Goal: Information Seeking & Learning: Check status

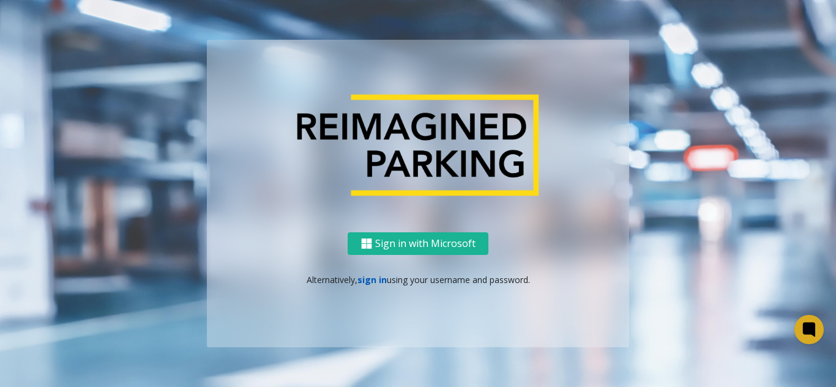
click at [359, 282] on link "sign in" at bounding box center [371, 280] width 29 height 12
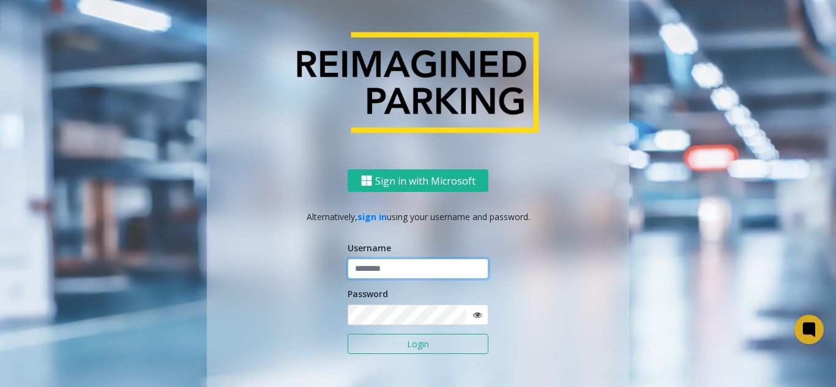
click at [355, 276] on input "text" at bounding box center [417, 269] width 141 height 21
type input "**********"
click at [475, 314] on icon at bounding box center [477, 315] width 9 height 9
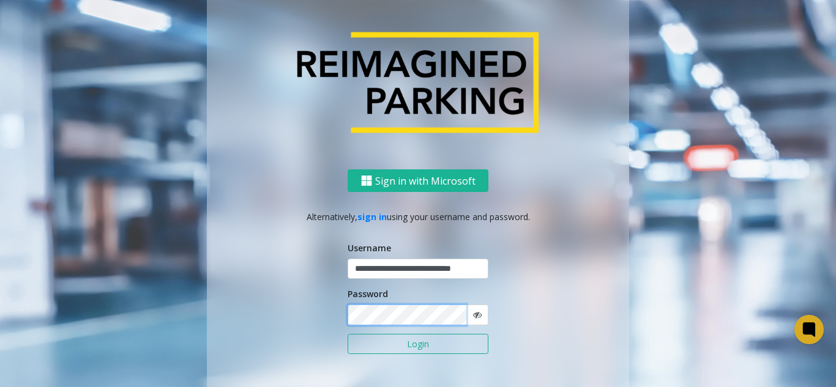
click at [347, 334] on button "Login" at bounding box center [417, 344] width 141 height 21
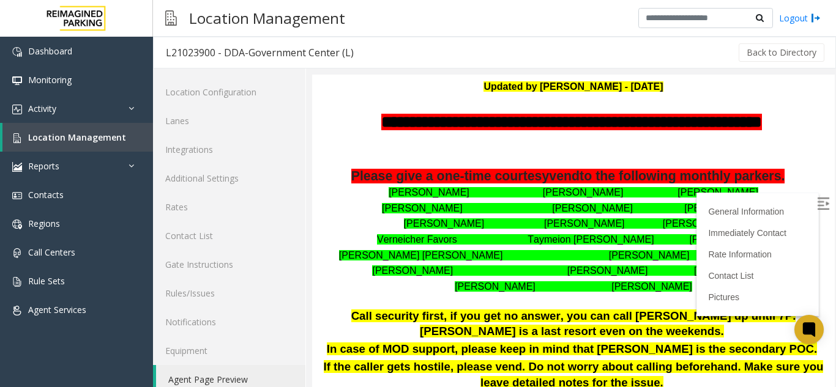
scroll to position [184, 0]
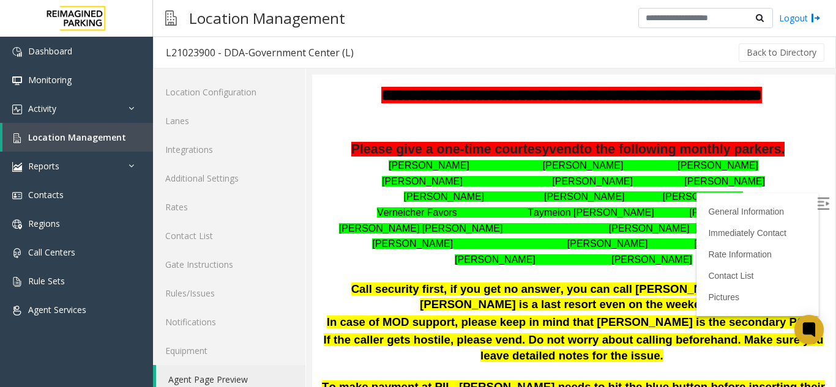
click at [817, 200] on img at bounding box center [823, 204] width 12 height 12
click at [128, 124] on link "Location Management" at bounding box center [77, 137] width 150 height 29
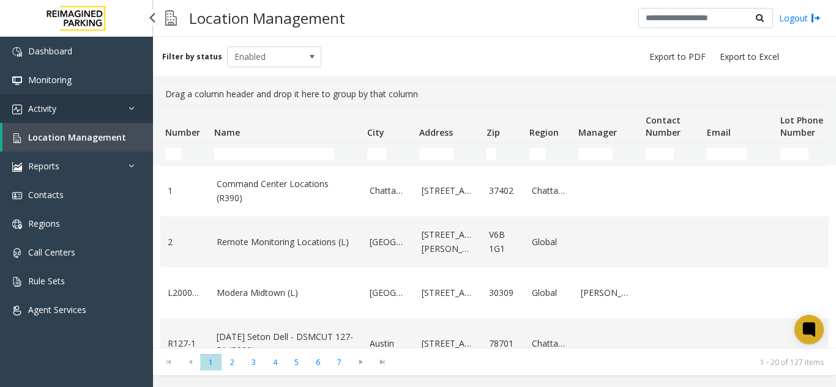
click at [124, 95] on link "Activity" at bounding box center [76, 108] width 153 height 29
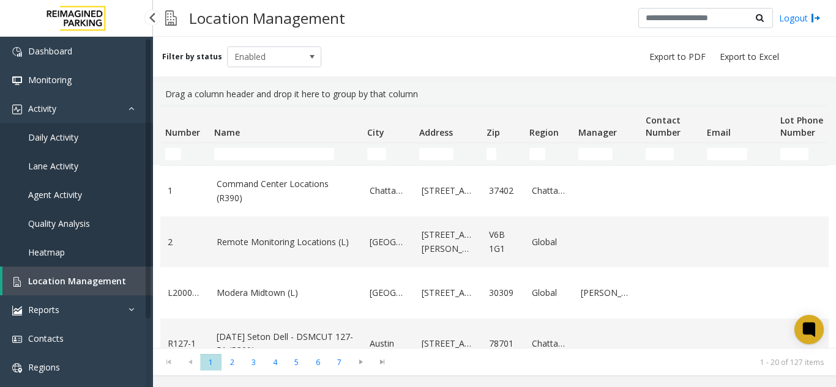
click at [107, 203] on link "Agent Activity" at bounding box center [76, 194] width 153 height 29
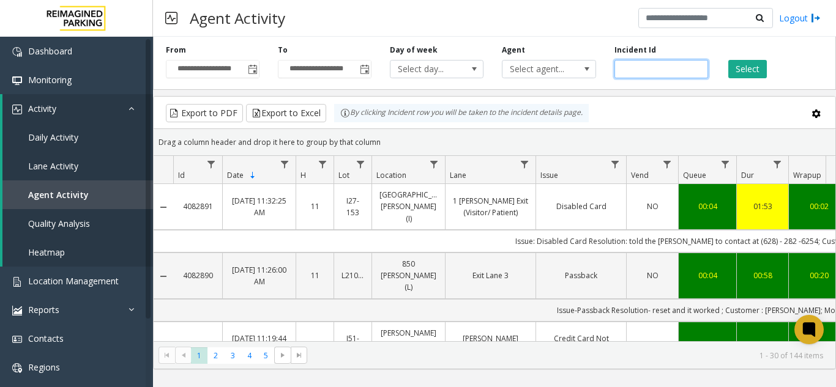
click at [689, 66] on input "number" at bounding box center [661, 69] width 94 height 18
click at [546, 58] on div "Agent Select agent..." at bounding box center [548, 62] width 112 height 34
click at [539, 72] on span "Select agent..." at bounding box center [539, 69] width 74 height 17
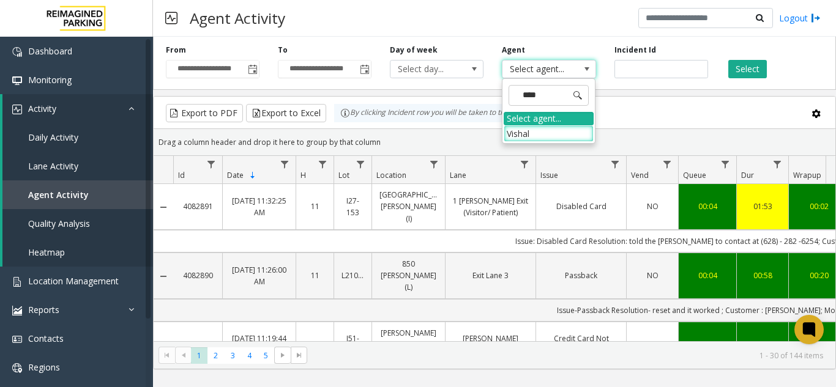
type input "*****"
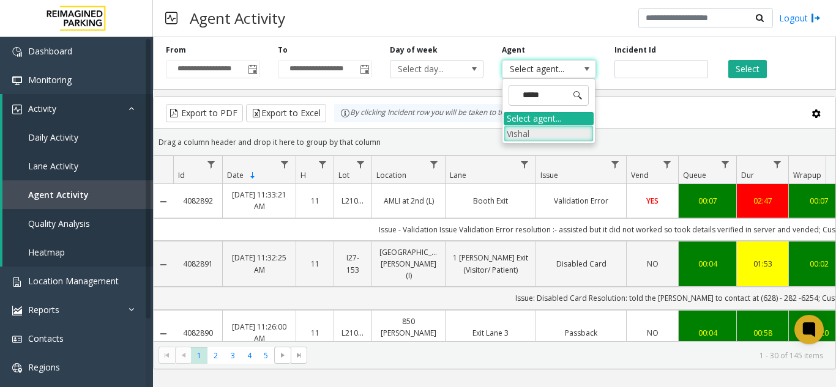
click at [538, 136] on li "Vishal" at bounding box center [548, 133] width 90 height 17
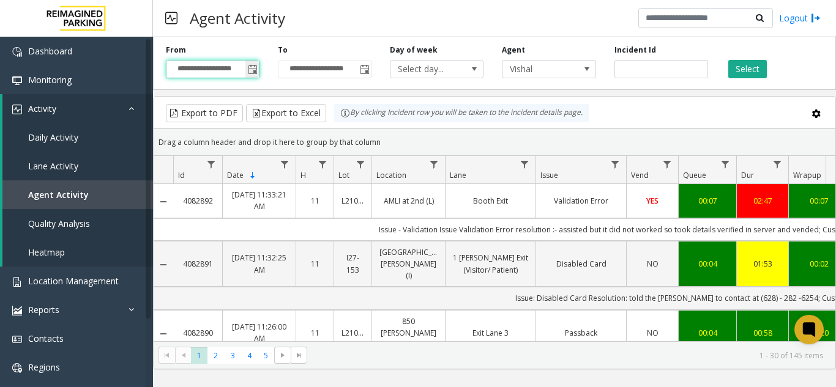
click at [242, 72] on input "**********" at bounding box center [212, 69] width 92 height 17
click at [228, 69] on input "**********" at bounding box center [212, 69] width 92 height 17
click at [253, 59] on span "Toggle popup" at bounding box center [251, 69] width 13 height 20
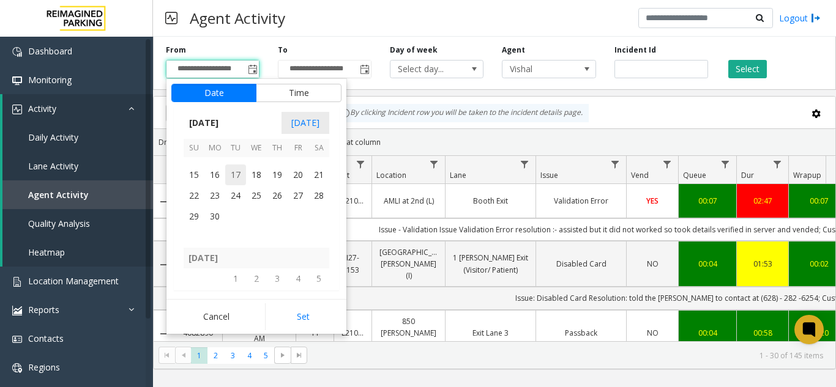
scroll to position [217796, 0]
click at [198, 187] on span "1" at bounding box center [194, 194] width 21 height 21
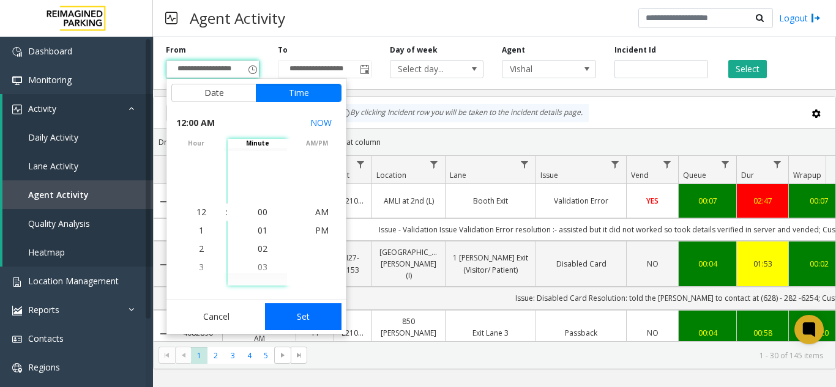
click at [286, 316] on button "Set" at bounding box center [303, 316] width 77 height 27
type input "**********"
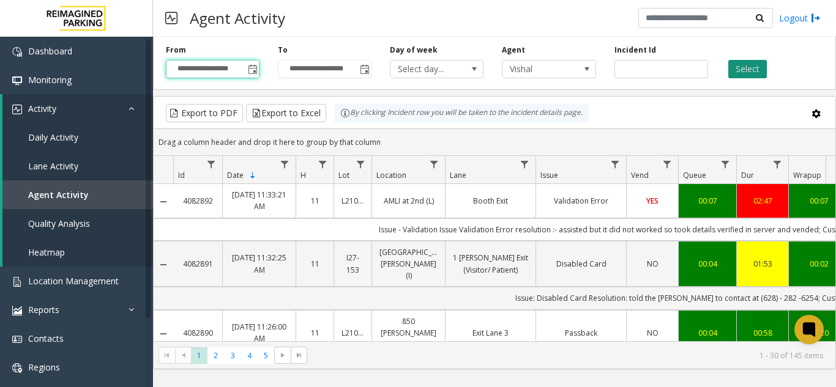
click at [736, 69] on button "Select" at bounding box center [747, 69] width 39 height 18
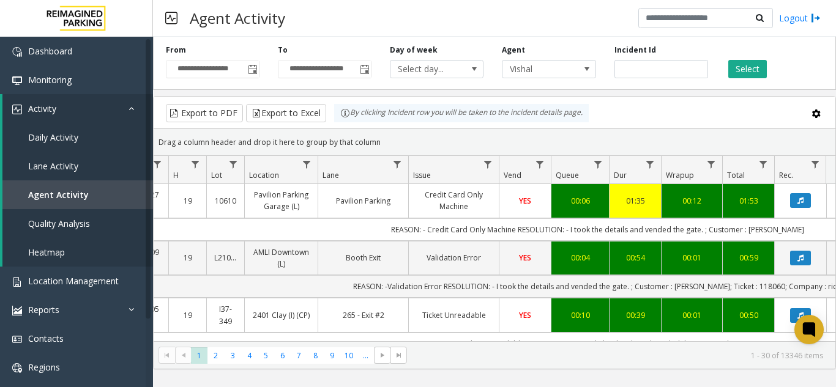
drag, startPoint x: 558, startPoint y: 220, endPoint x: 587, endPoint y: 219, distance: 29.4
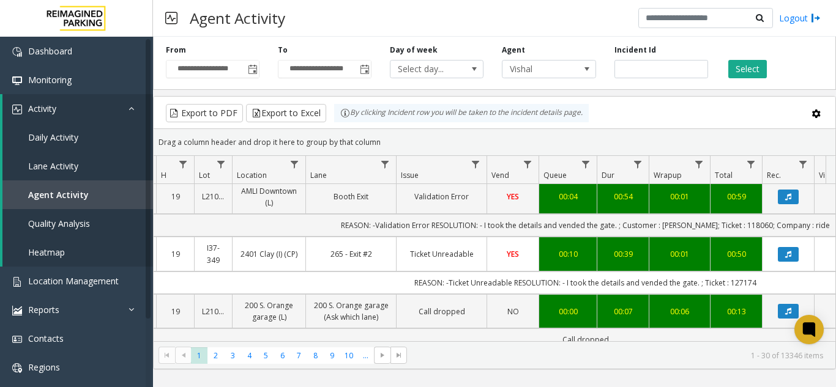
scroll to position [184, 139]
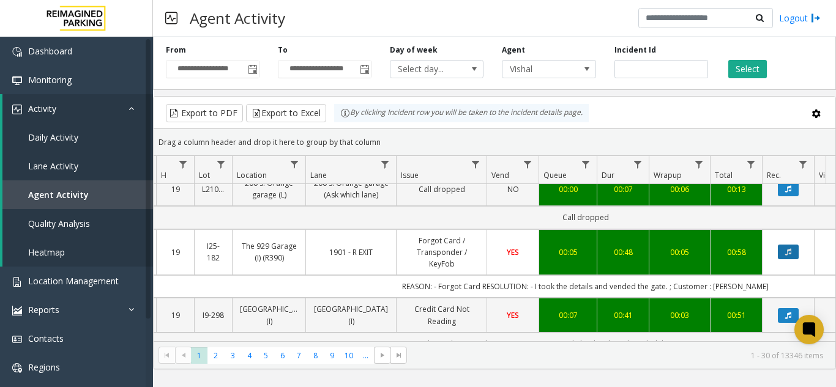
click at [788, 257] on button "Data table" at bounding box center [788, 252] width 21 height 15
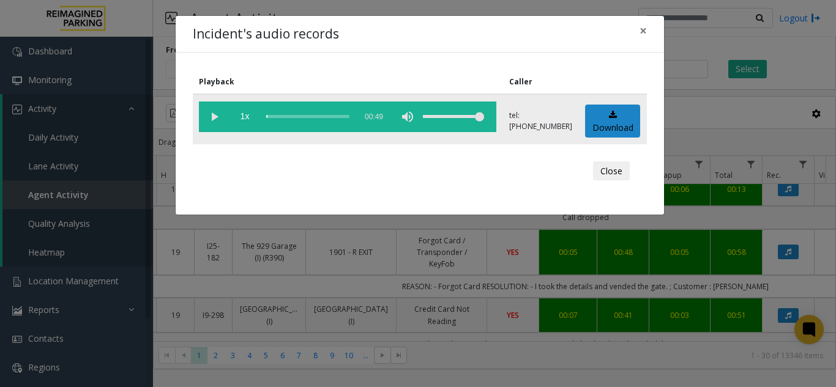
click at [209, 117] on vg-play-pause at bounding box center [214, 117] width 31 height 31
click at [641, 32] on span "×" at bounding box center [642, 30] width 7 height 17
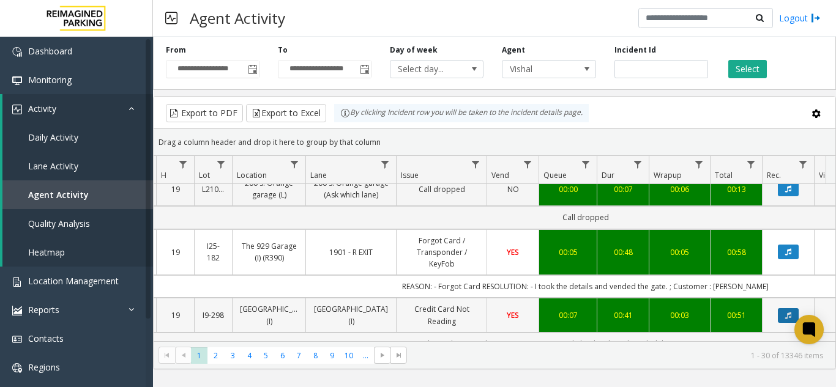
click at [784, 317] on button "Data table" at bounding box center [788, 315] width 21 height 15
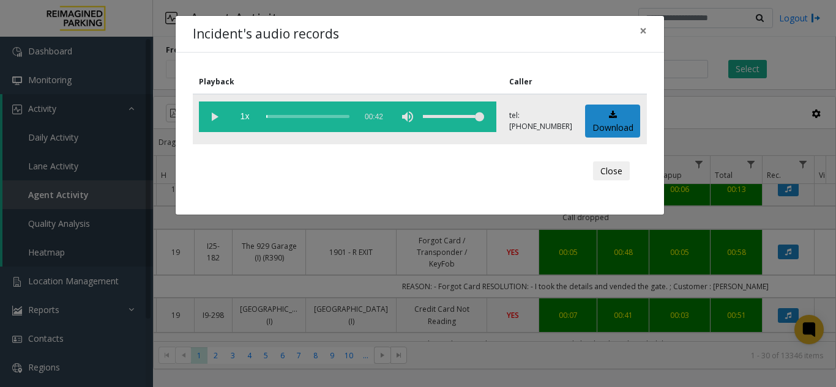
click at [212, 119] on vg-play-pause at bounding box center [214, 117] width 31 height 31
click at [642, 24] on span "×" at bounding box center [642, 30] width 7 height 17
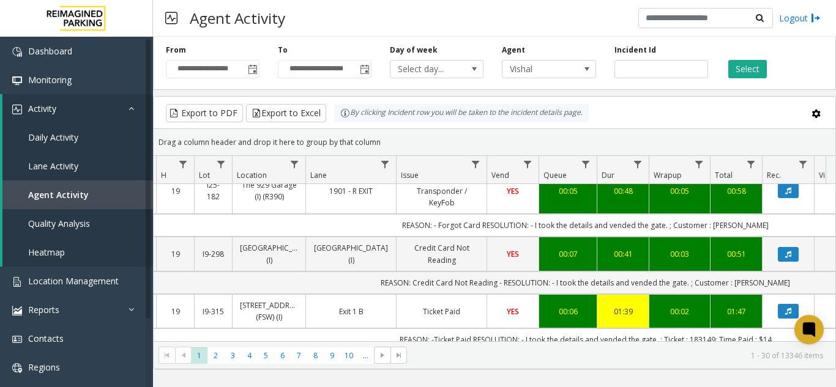
scroll to position [306, 139]
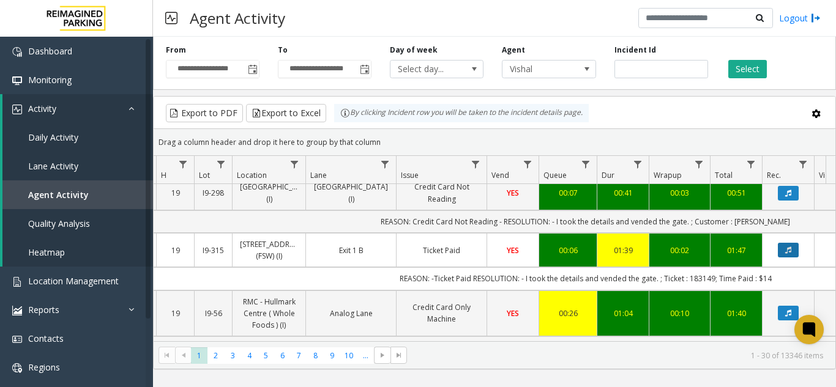
click at [787, 251] on icon "Data table" at bounding box center [788, 250] width 6 height 7
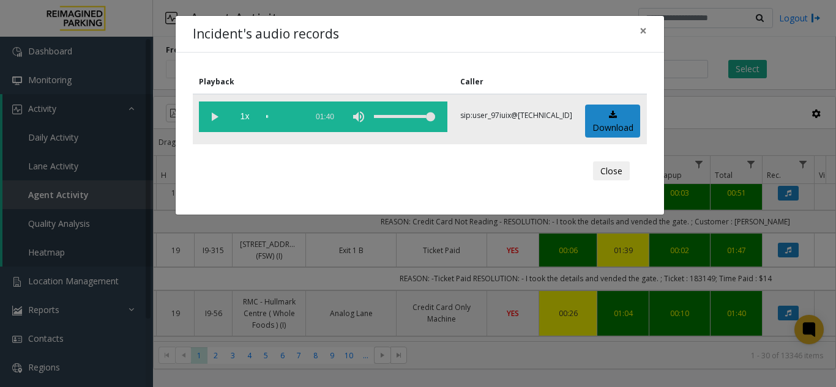
click at [212, 117] on vg-play-pause at bounding box center [214, 117] width 31 height 31
click at [644, 34] on span "×" at bounding box center [642, 30] width 7 height 17
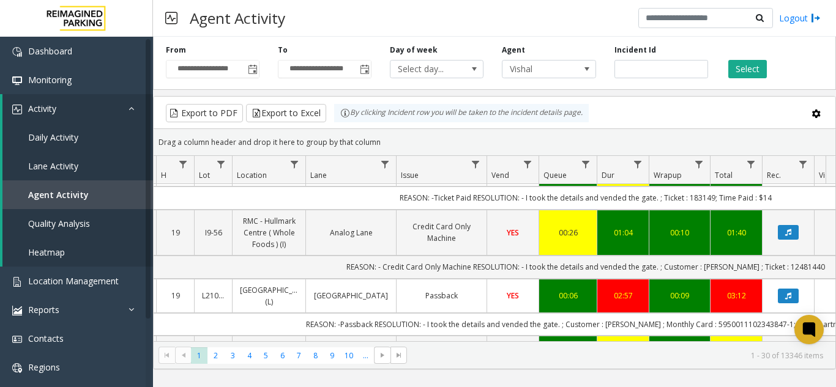
scroll to position [428, 139]
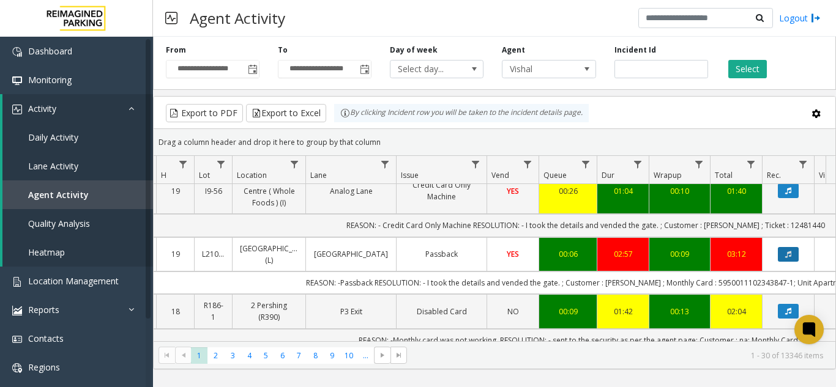
click at [778, 253] on button "Data table" at bounding box center [788, 254] width 21 height 15
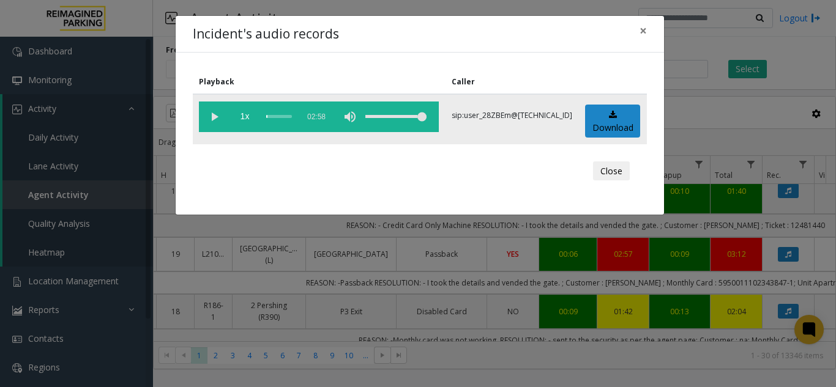
click at [215, 121] on vg-play-pause at bounding box center [214, 117] width 31 height 31
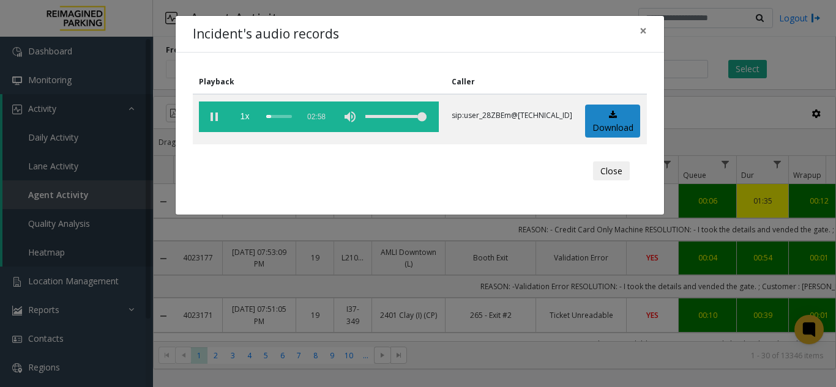
scroll to position [428, 139]
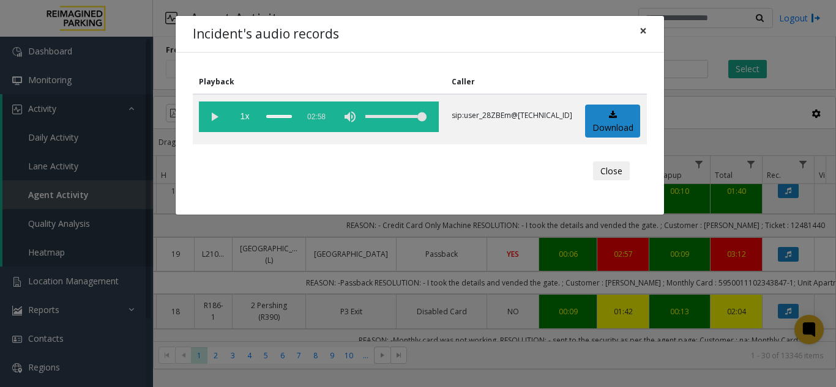
click at [640, 28] on span "×" at bounding box center [642, 30] width 7 height 17
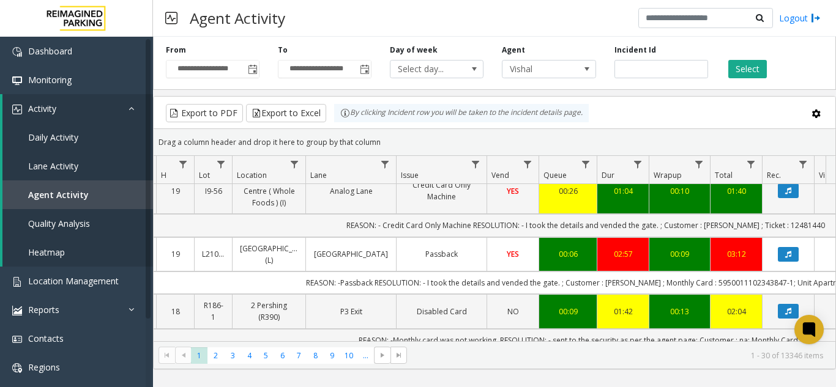
scroll to position [489, 139]
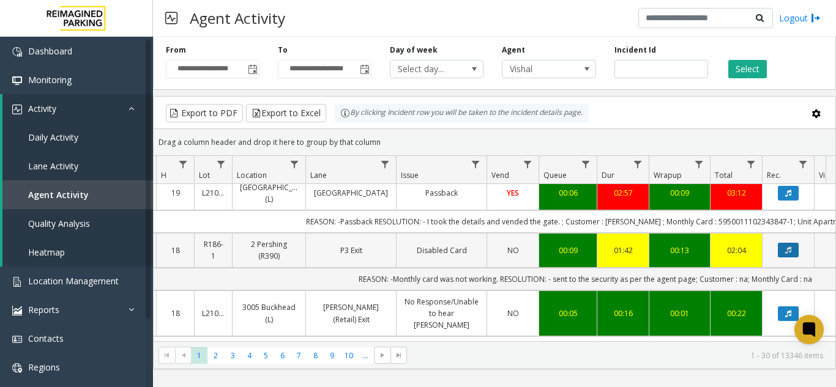
click at [793, 249] on button "Data table" at bounding box center [788, 250] width 21 height 15
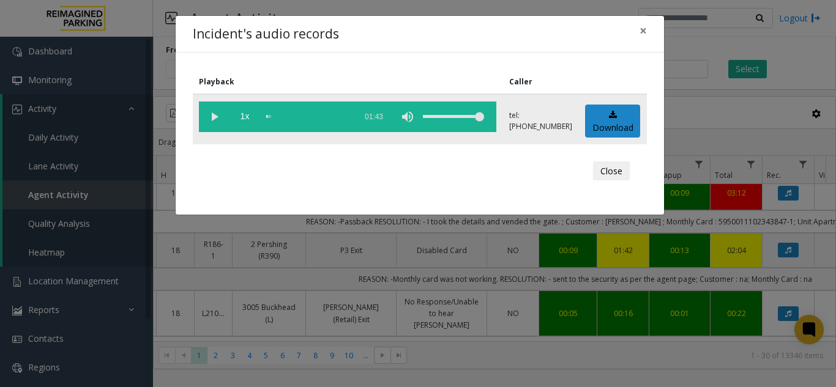
click at [206, 113] on vg-play-pause at bounding box center [214, 117] width 31 height 31
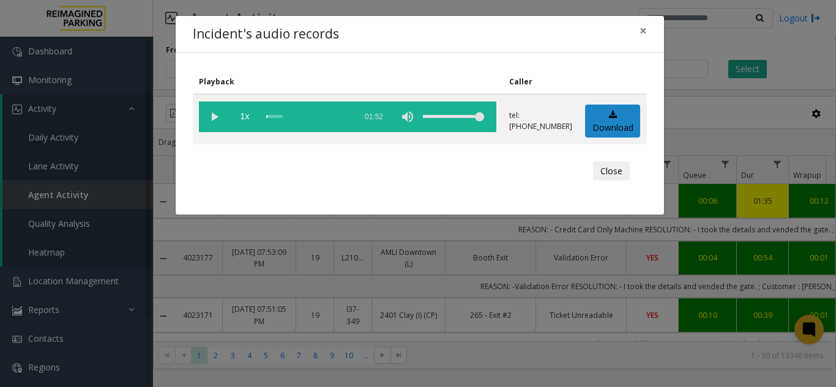
click at [220, 117] on vg-play-pause at bounding box center [214, 117] width 31 height 31
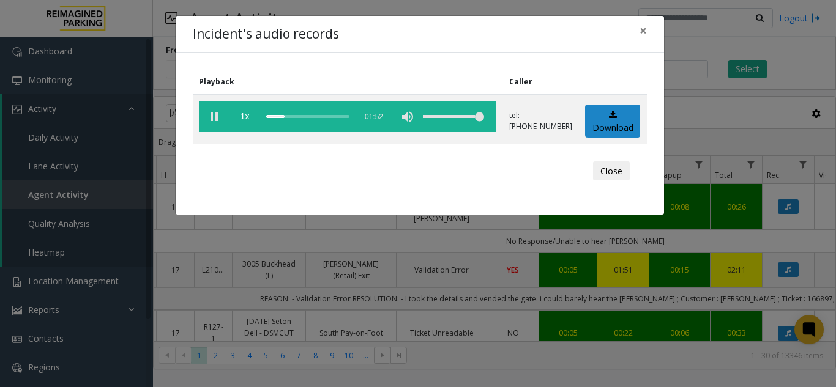
drag, startPoint x: 0, startPoint y: 0, endPoint x: 434, endPoint y: 180, distance: 470.1
click at [434, 180] on div "Close" at bounding box center [419, 171] width 437 height 37
click at [208, 116] on vg-play-pause at bounding box center [214, 117] width 31 height 31
click at [643, 42] on button "×" at bounding box center [643, 31] width 24 height 30
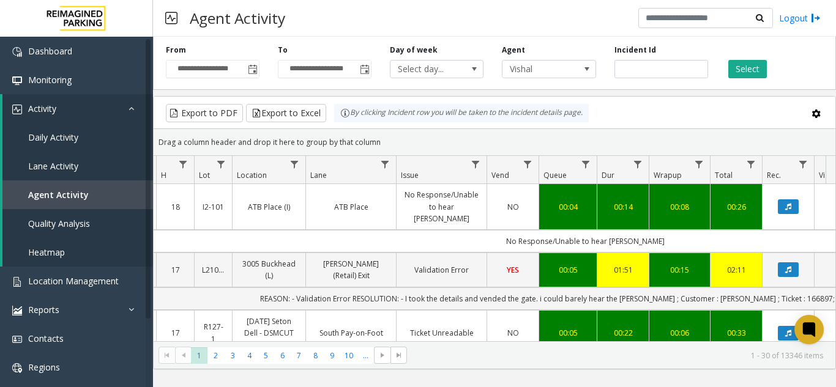
click at [570, 11] on div "Agent Activity Logout" at bounding box center [494, 18] width 683 height 37
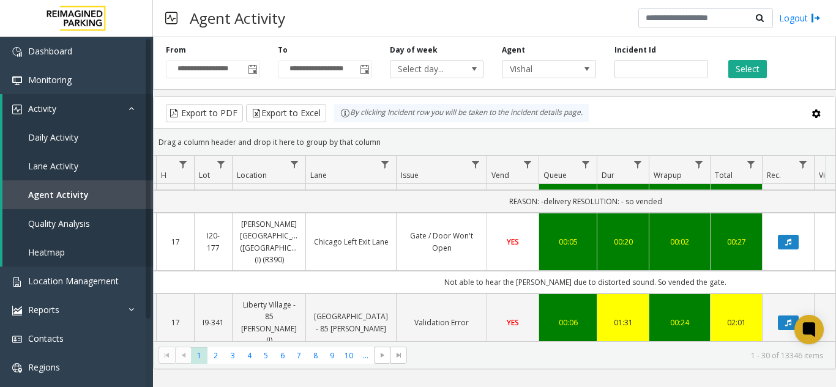
scroll to position [979, 139]
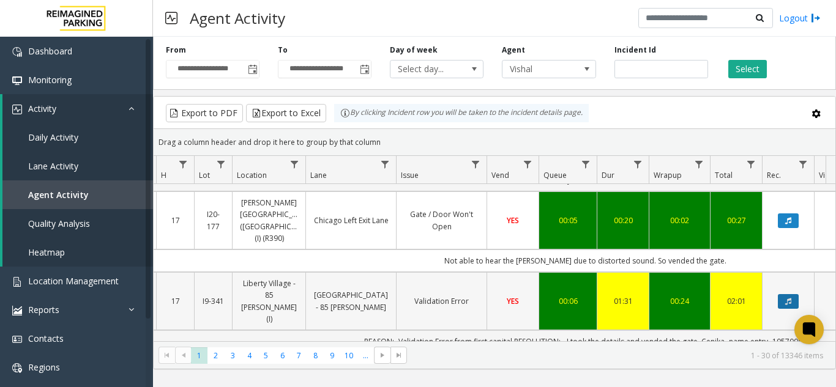
click at [795, 294] on button "Data table" at bounding box center [788, 301] width 21 height 15
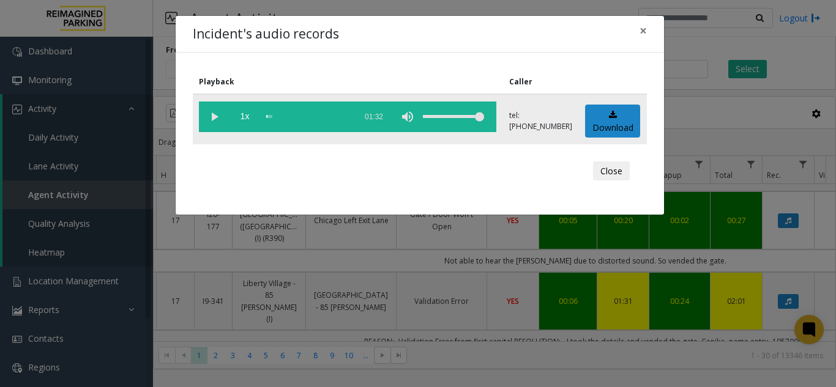
click at [217, 117] on vg-play-pause at bounding box center [214, 117] width 31 height 31
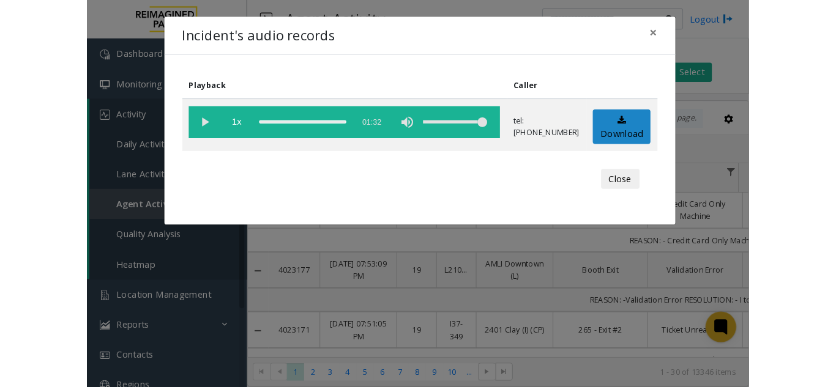
scroll to position [979, 139]
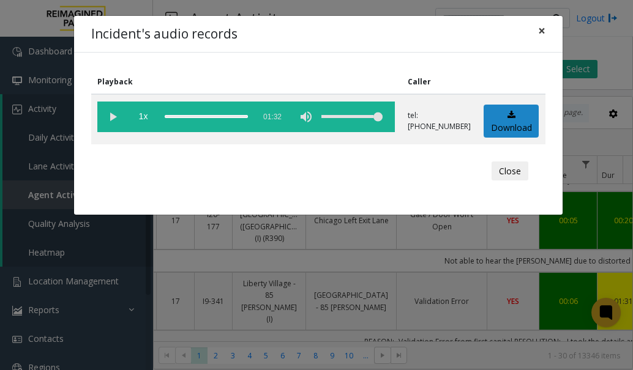
click at [541, 31] on span "×" at bounding box center [541, 30] width 7 height 17
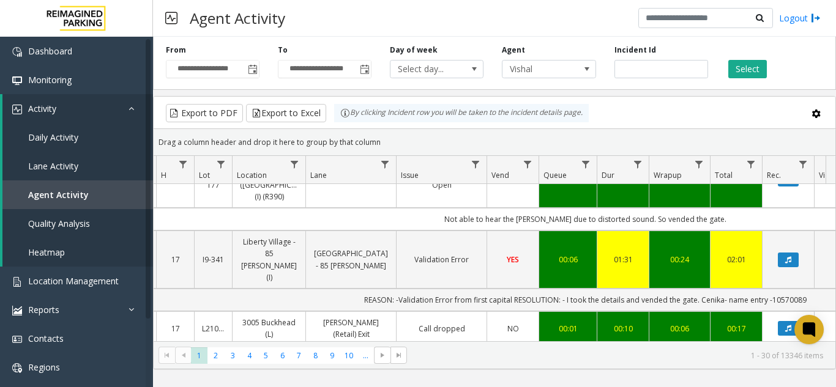
scroll to position [1040, 139]
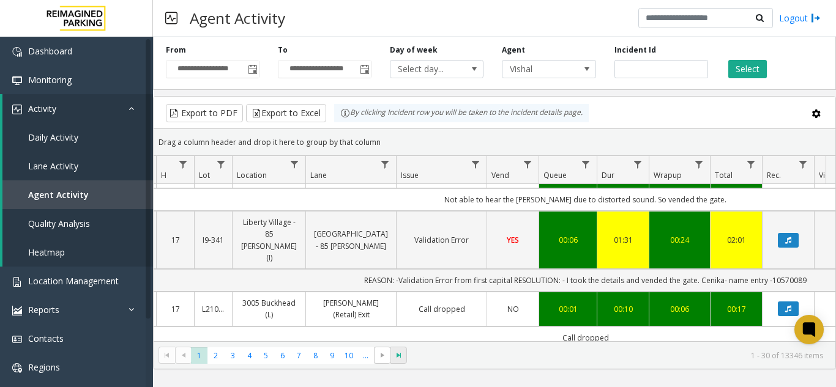
click at [403, 355] on span "Go to the last page" at bounding box center [399, 356] width 10 height 10
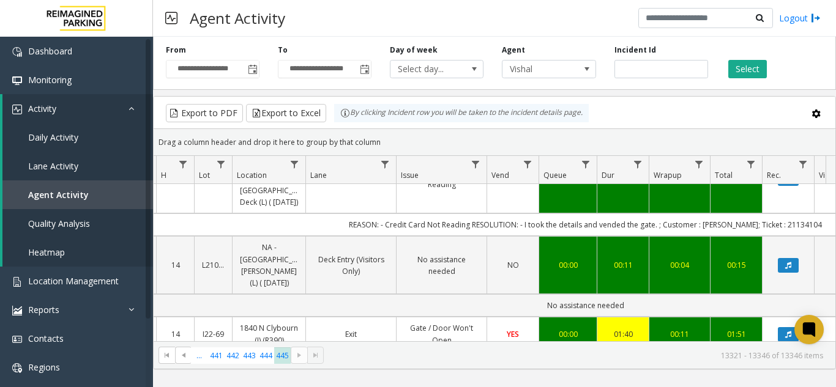
scroll to position [61, 139]
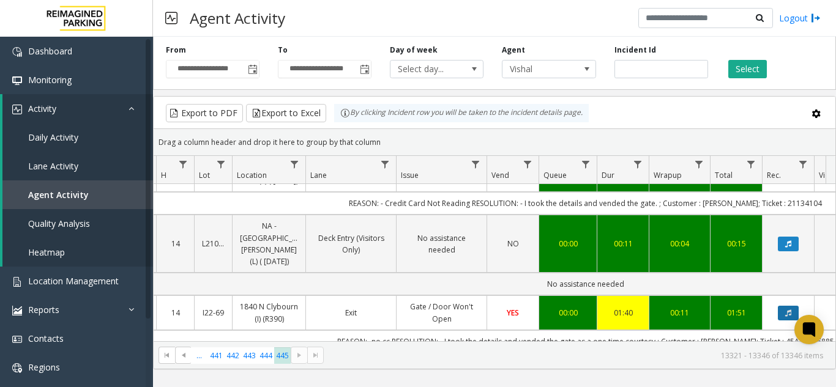
click at [790, 306] on button "Data table" at bounding box center [788, 313] width 21 height 15
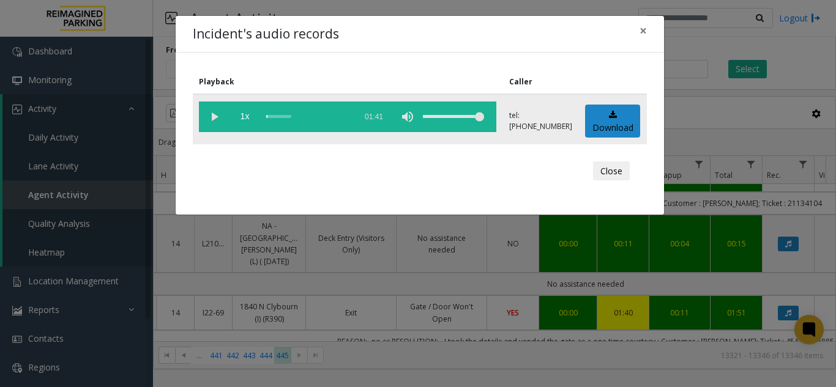
click at [213, 115] on vg-play-pause at bounding box center [214, 117] width 31 height 31
click at [642, 32] on span "×" at bounding box center [642, 30] width 7 height 17
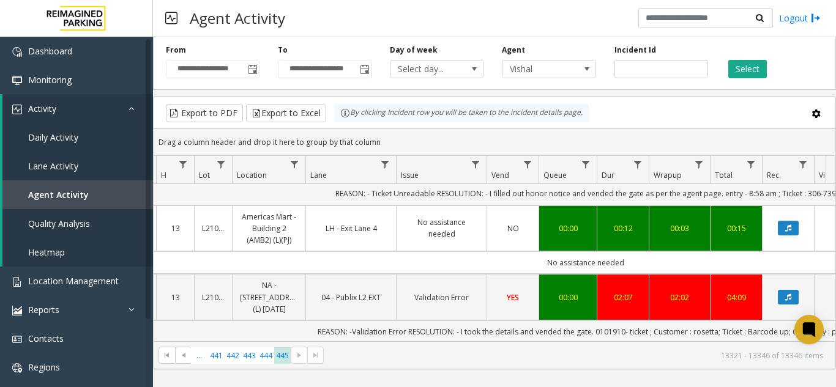
scroll to position [245, 139]
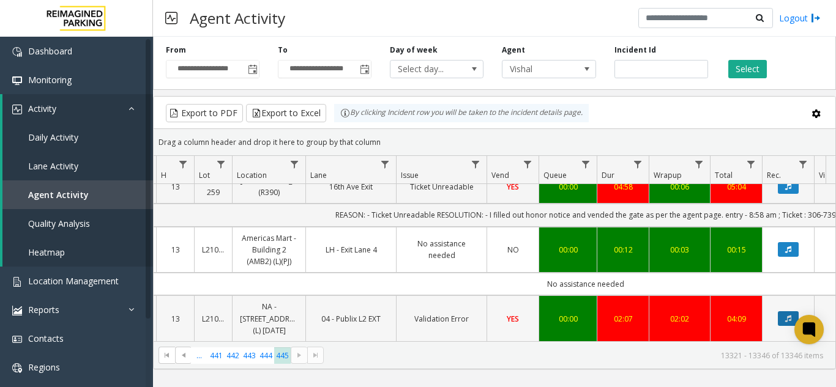
click at [780, 311] on button "Data table" at bounding box center [788, 318] width 21 height 15
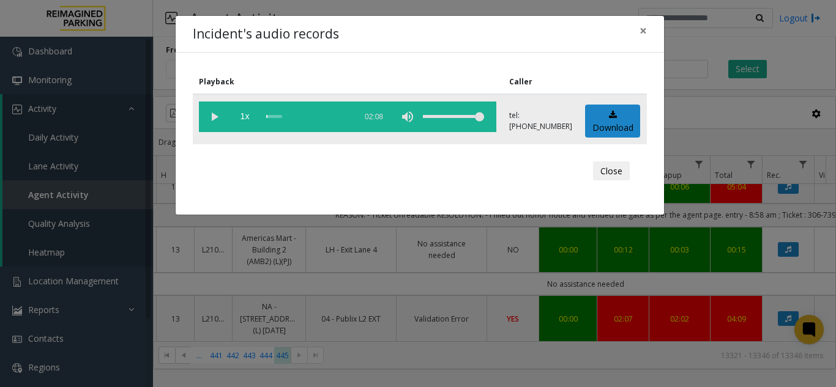
click at [208, 113] on vg-play-pause at bounding box center [214, 117] width 31 height 31
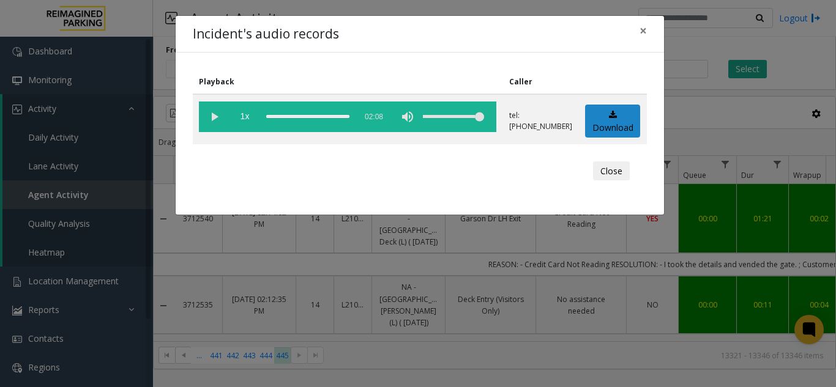
scroll to position [245, 139]
